Goal: Information Seeking & Learning: Learn about a topic

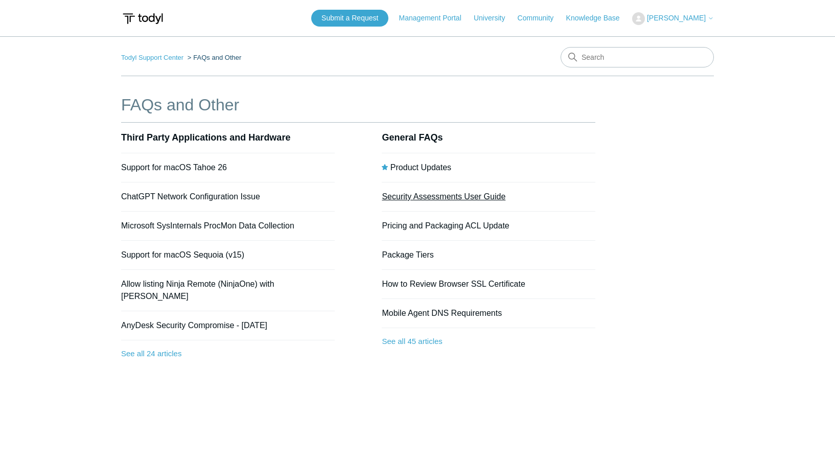
click at [428, 196] on link "Security Assessments User Guide" at bounding box center [444, 196] width 124 height 9
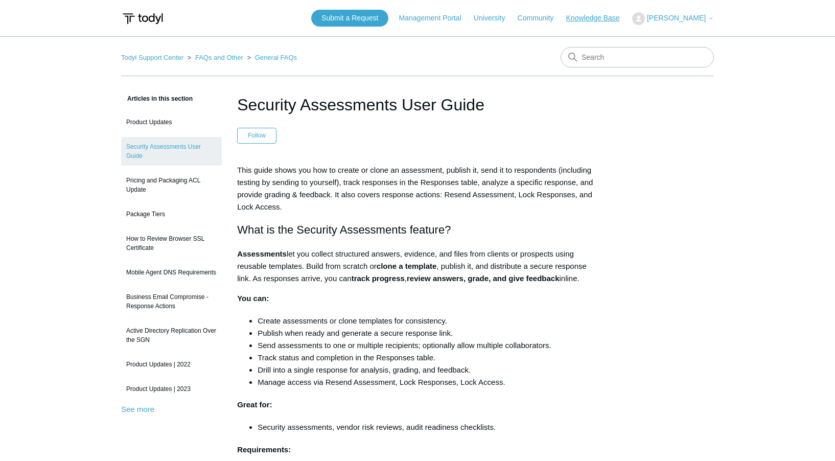
click at [593, 22] on link "Knowledge Base" at bounding box center [598, 18] width 64 height 11
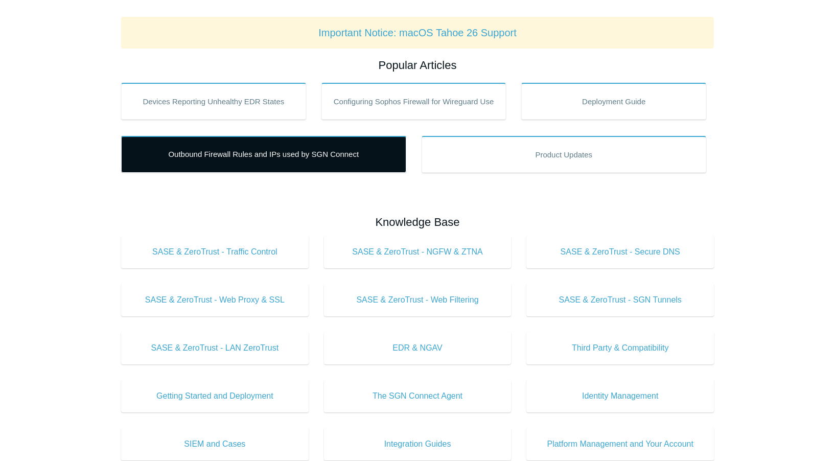
scroll to position [156, 0]
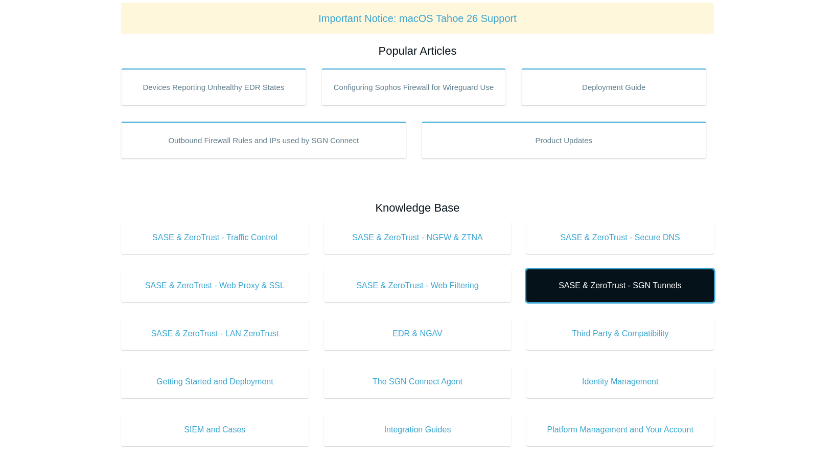
click at [629, 284] on span "SASE & ZeroTrust - SGN Tunnels" at bounding box center [620, 286] width 157 height 12
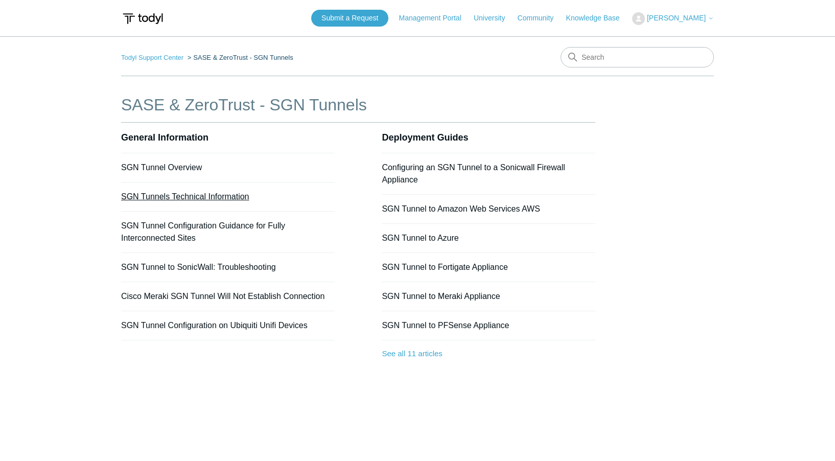
click at [197, 200] on link "SGN Tunnels Technical Information" at bounding box center [185, 196] width 128 height 9
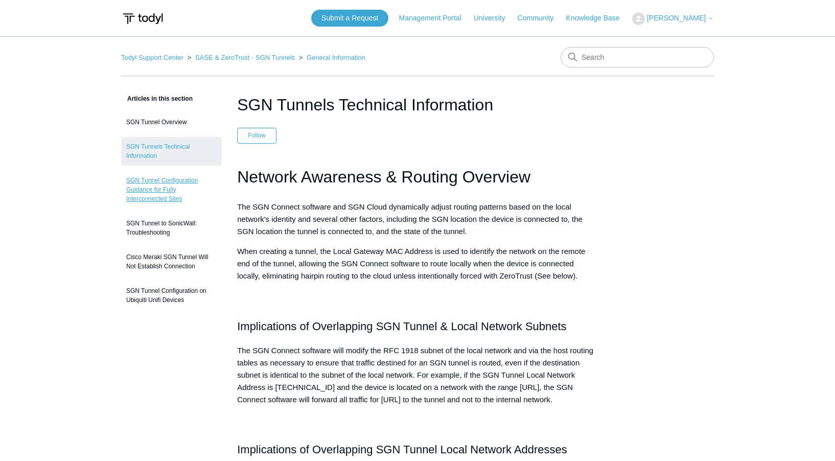
click at [150, 191] on link "SGN Tunnel Configuration Guidance for Fully Interconnected Sites" at bounding box center [171, 190] width 101 height 38
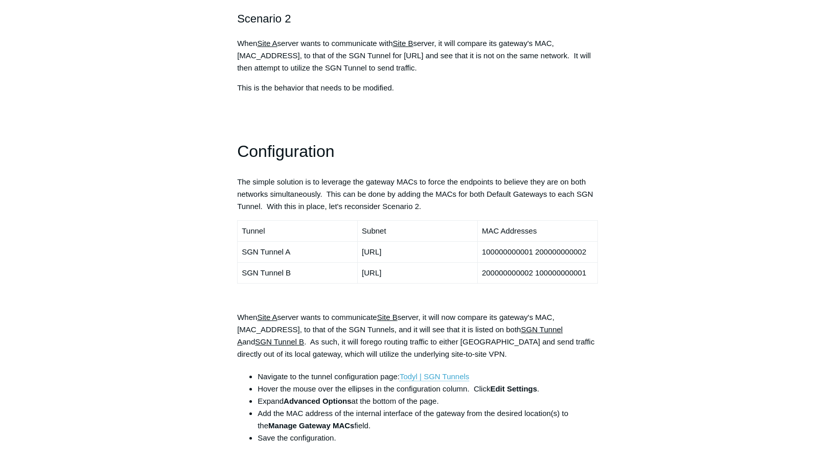
scroll to position [886, 0]
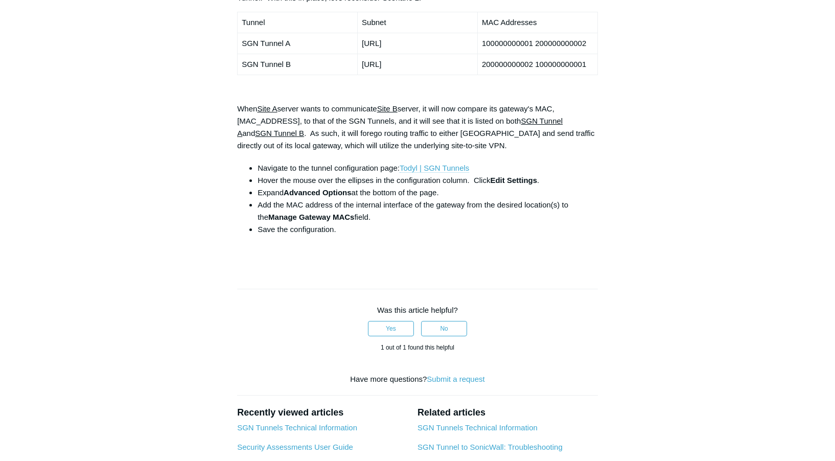
click at [425, 164] on link "Todyl | SGN Tunnels" at bounding box center [435, 168] width 70 height 9
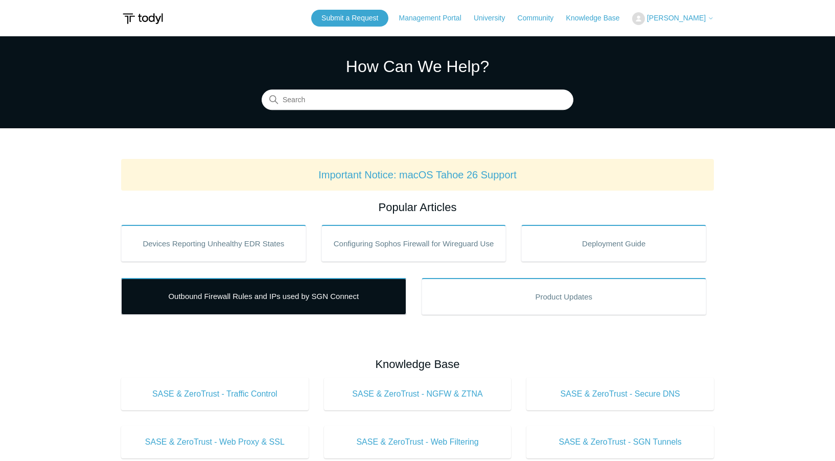
click at [208, 306] on link "Outbound Firewall Rules and IPs used by SGN Connect" at bounding box center [263, 296] width 285 height 37
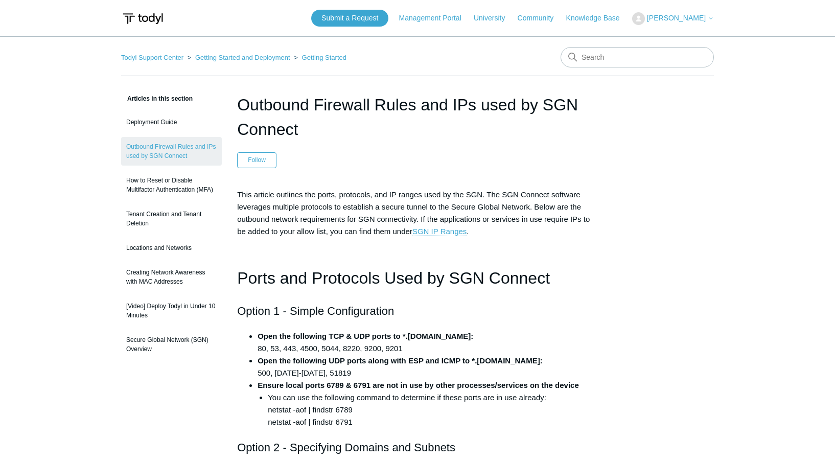
click at [217, 62] on ol "Todyl Support Center Getting Started and Deployment Getting Started" at bounding box center [233, 58] width 225 height 12
click at [218, 59] on link "Getting Started and Deployment" at bounding box center [242, 58] width 95 height 8
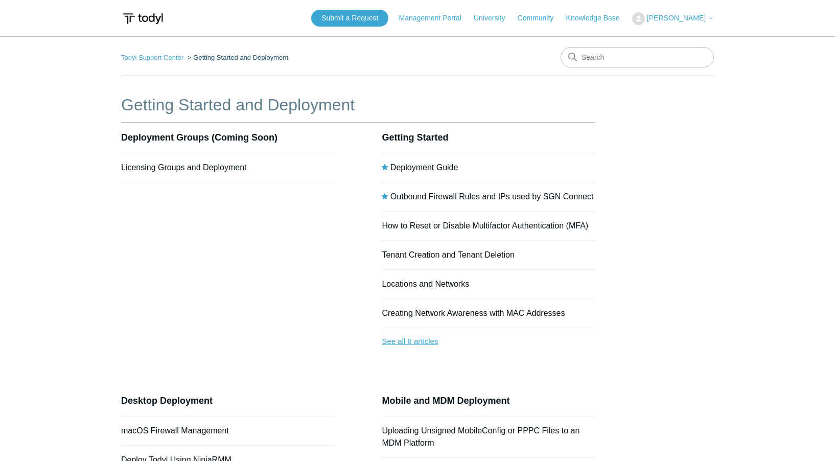
click at [414, 341] on link "See all 8 articles" at bounding box center [489, 341] width 214 height 27
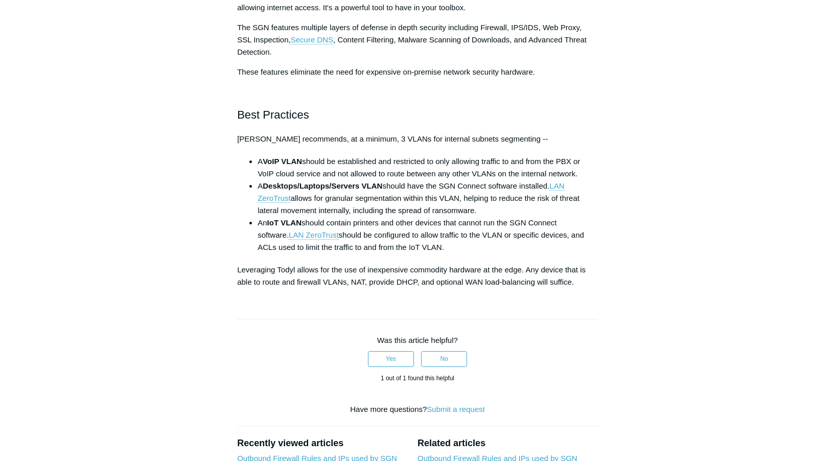
scroll to position [626, 0]
